Goal: Transaction & Acquisition: Book appointment/travel/reservation

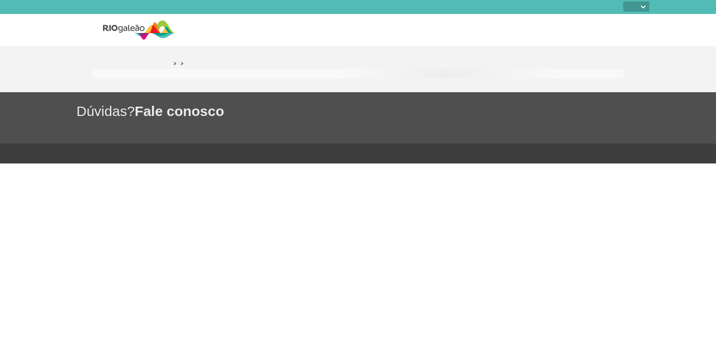
select select
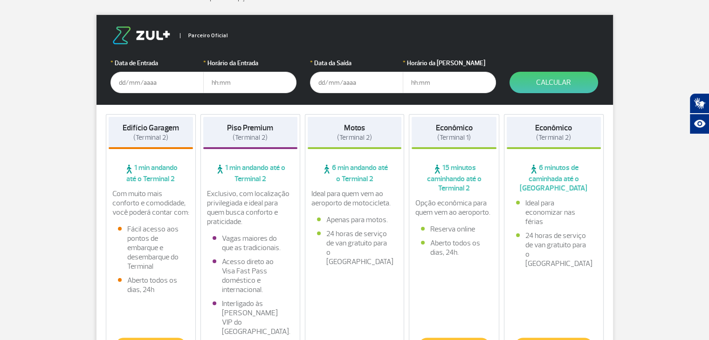
scroll to position [151, 0]
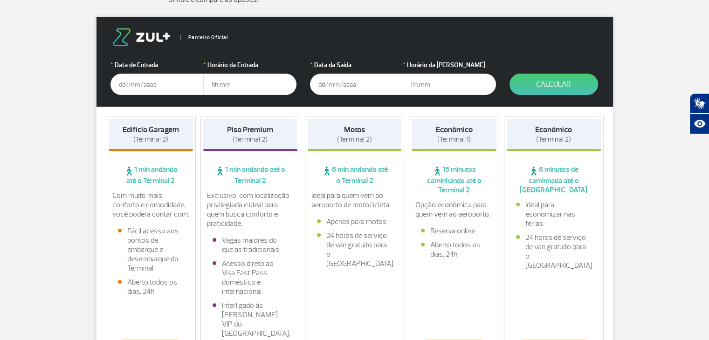
click at [350, 89] on input "text" at bounding box center [356, 84] width 93 height 21
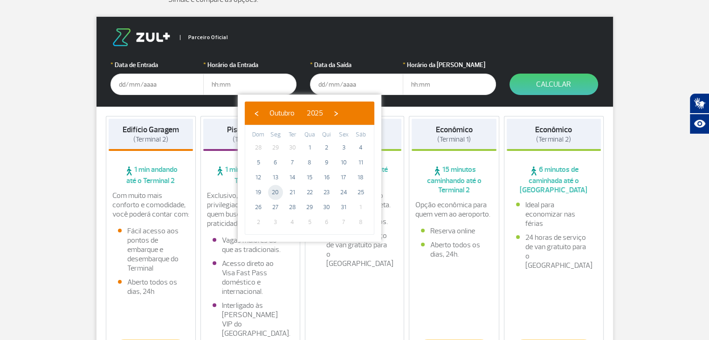
click at [277, 192] on span "20" at bounding box center [275, 192] width 15 height 15
type input "[DATE]"
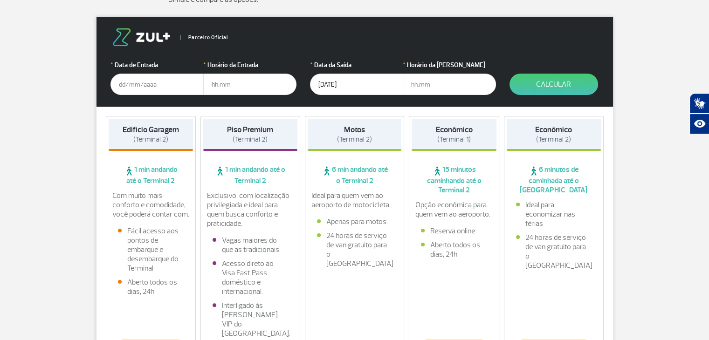
click at [420, 88] on input "text" at bounding box center [449, 84] width 93 height 21
click at [430, 85] on input "text" at bounding box center [449, 84] width 93 height 21
type input "23:00"
click at [158, 88] on input "text" at bounding box center [156, 84] width 93 height 21
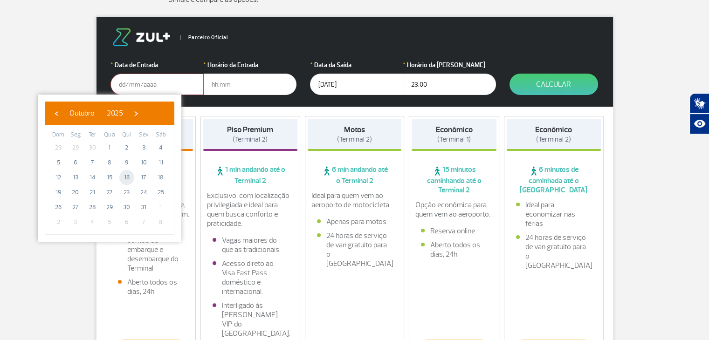
click at [128, 177] on span "16" at bounding box center [126, 177] width 15 height 15
type input "[DATE]"
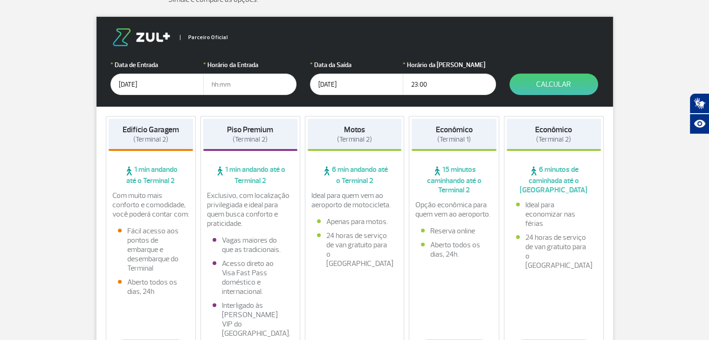
click at [243, 84] on input "text" at bounding box center [249, 84] width 93 height 21
type input "12:00"
click at [546, 87] on button "Calcular" at bounding box center [553, 84] width 89 height 21
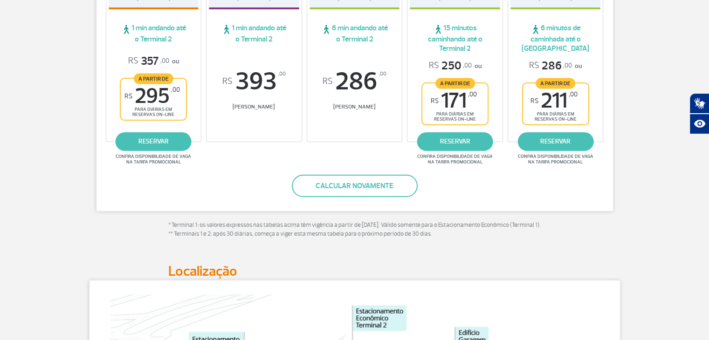
scroll to position [232, 0]
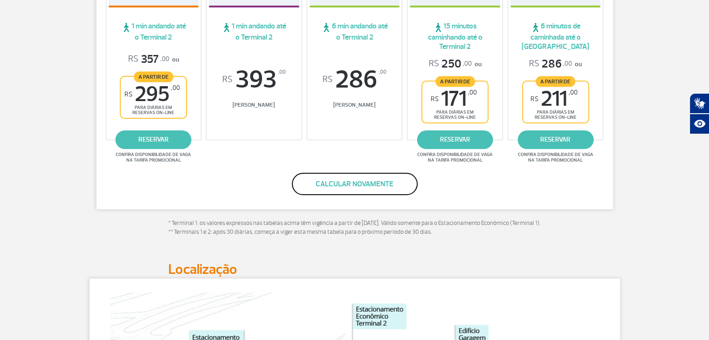
click at [358, 180] on button "Calcular novamente" at bounding box center [355, 184] width 126 height 22
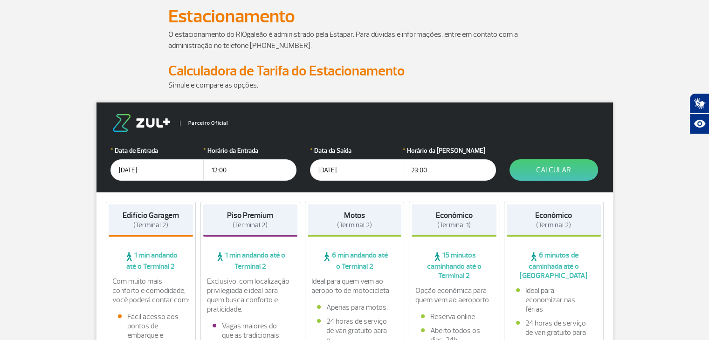
scroll to position [67, 0]
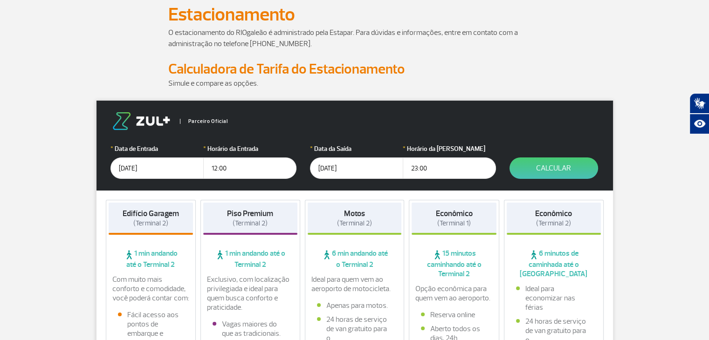
click at [246, 163] on input "12:00" at bounding box center [249, 167] width 93 height 21
type input "1"
type input "13:00"
click at [537, 171] on button "Calcular" at bounding box center [553, 167] width 89 height 21
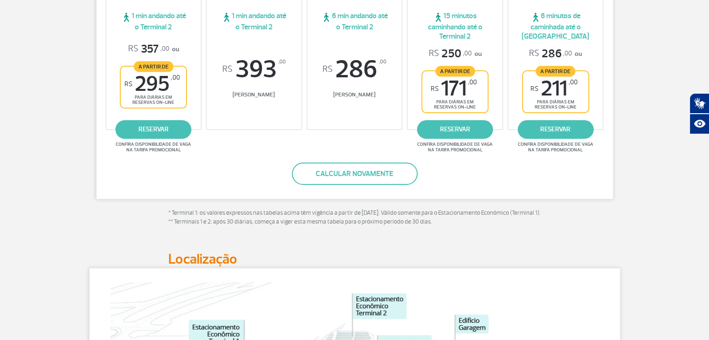
scroll to position [247, 0]
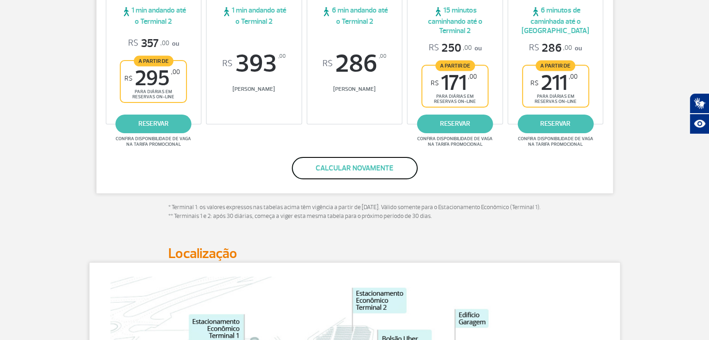
click at [333, 168] on button "Calcular novamente" at bounding box center [355, 168] width 126 height 22
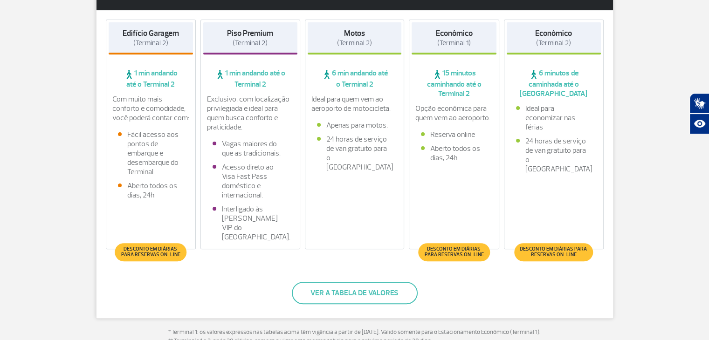
scroll to position [310, 0]
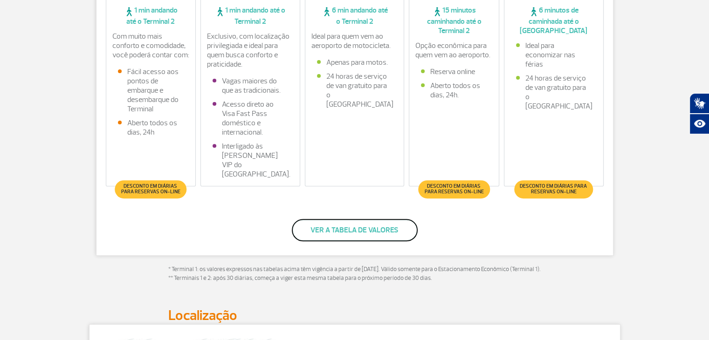
click at [364, 219] on button "Ver a tabela de valores" at bounding box center [355, 230] width 126 height 22
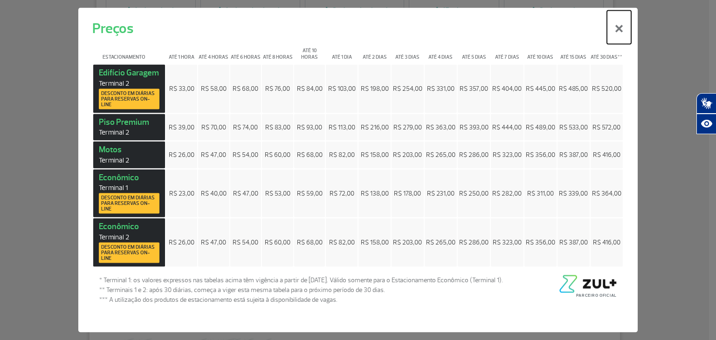
click at [620, 33] on button "×" at bounding box center [619, 28] width 24 height 34
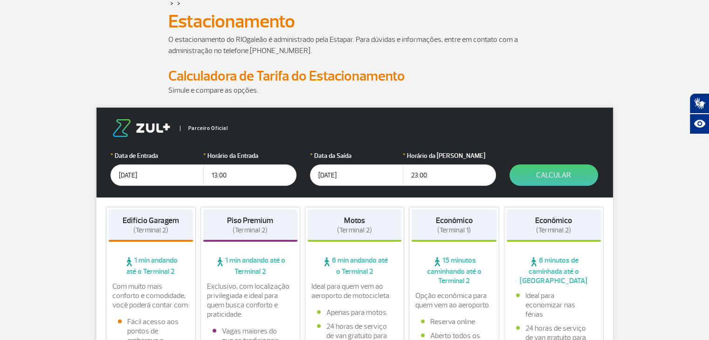
scroll to position [72, 0]
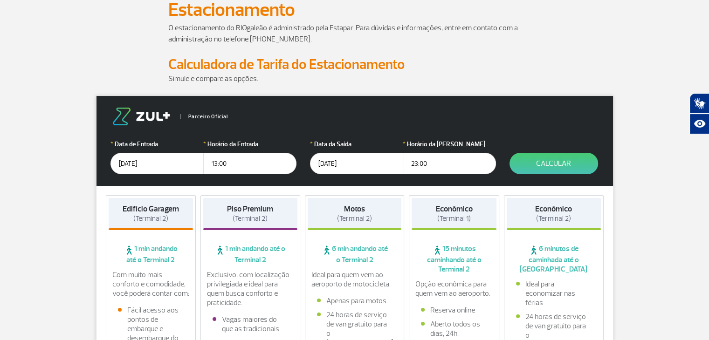
click at [245, 167] on input "13:00" at bounding box center [249, 163] width 93 height 21
type input "12:00"
click at [538, 165] on button "Calcular" at bounding box center [553, 163] width 89 height 21
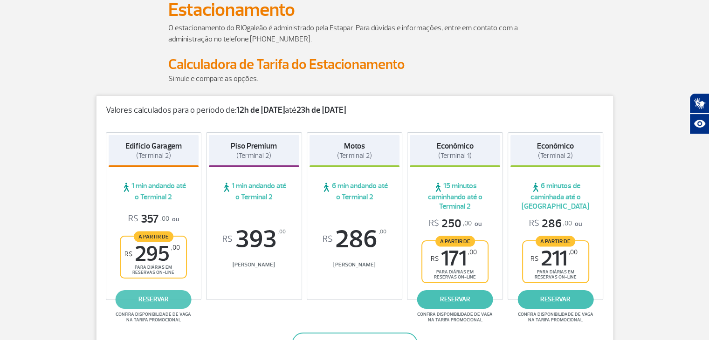
click at [150, 299] on link "reservar" at bounding box center [154, 299] width 76 height 19
click at [147, 299] on link "reservar" at bounding box center [154, 299] width 76 height 19
